Goal: Check status: Check status

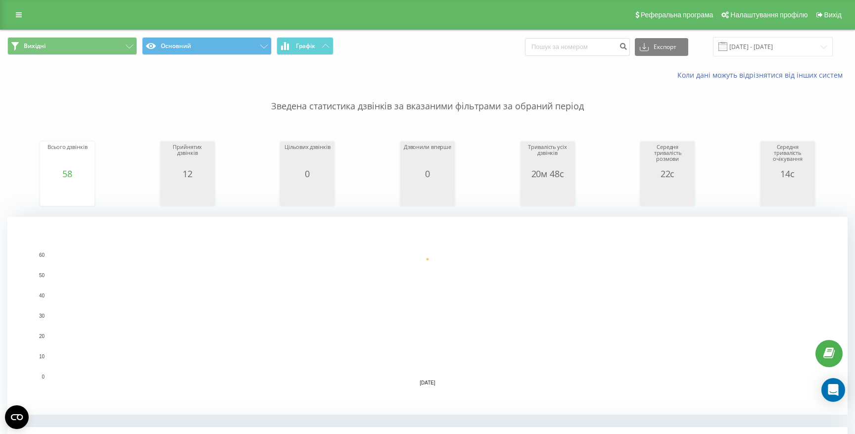
click at [728, 46] on span at bounding box center [723, 46] width 9 height 9
click at [748, 46] on input "[DATE] - [DATE]" at bounding box center [773, 46] width 120 height 19
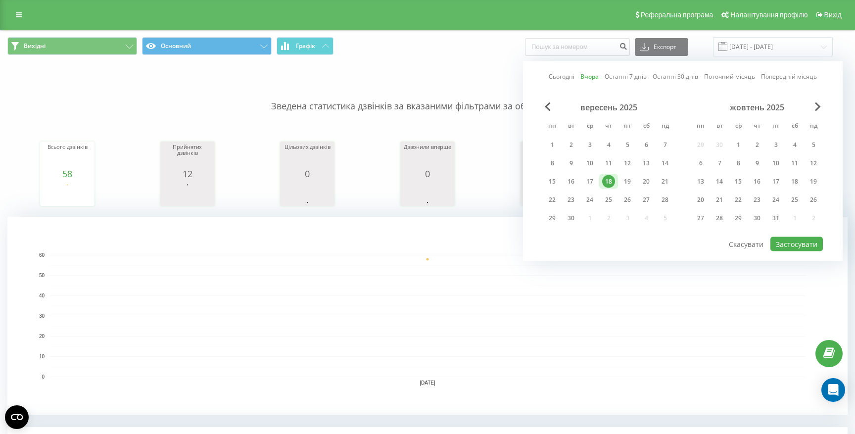
click at [566, 77] on link "Сьогодні" at bounding box center [562, 76] width 26 height 9
click at [798, 243] on button "Застосувати" at bounding box center [797, 244] width 52 height 14
type input "19.09.2025 - 19.09.2025"
